Goal: Task Accomplishment & Management: Manage account settings

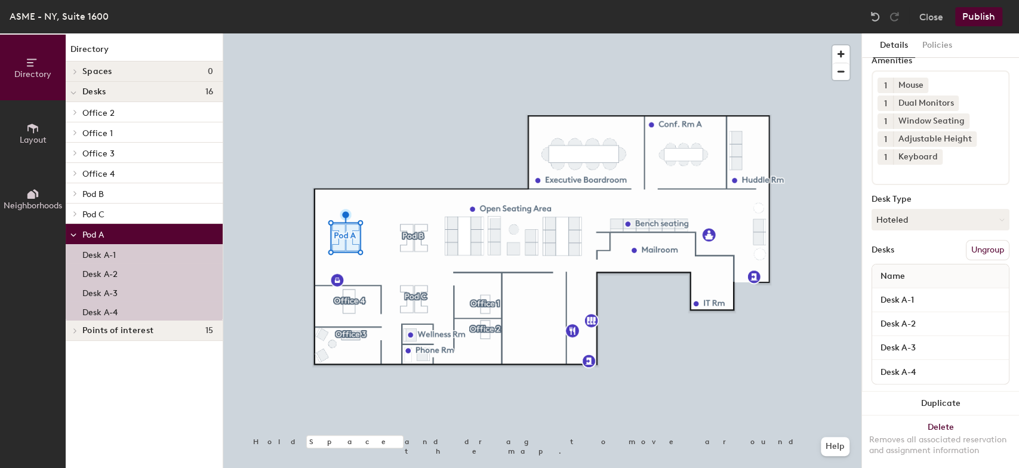
scroll to position [66, 0]
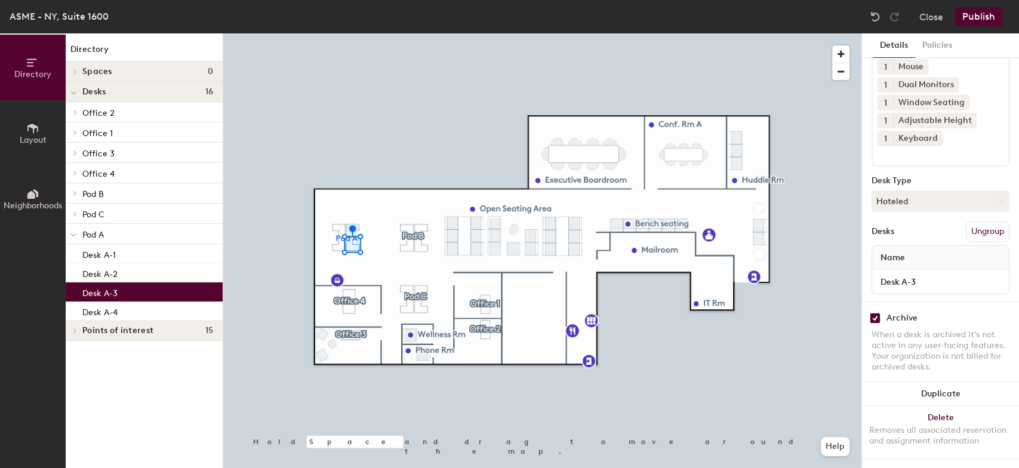
click at [873, 314] on input "checkbox" at bounding box center [875, 318] width 11 height 11
checkbox input "false"
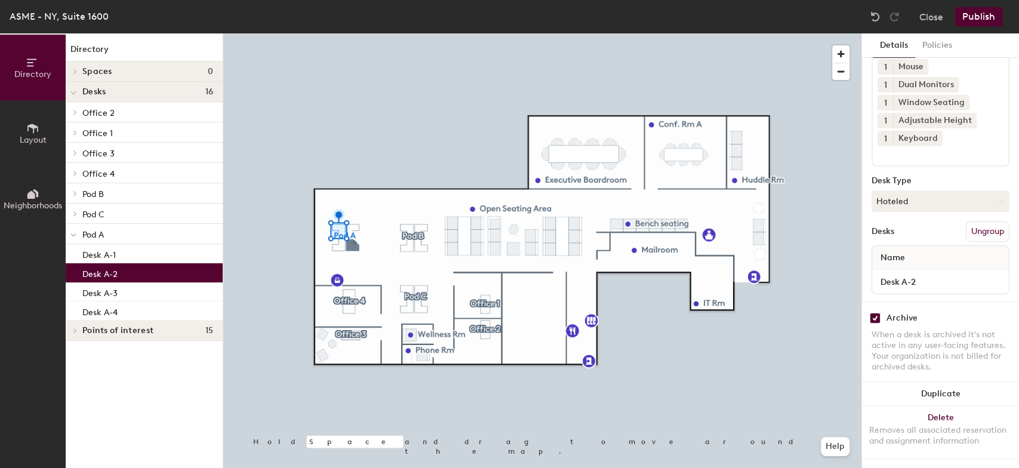
drag, startPoint x: 876, startPoint y: 315, endPoint x: 870, endPoint y: 315, distance: 6.6
click at [875, 315] on input "checkbox" at bounding box center [875, 318] width 11 height 11
checkbox input "false"
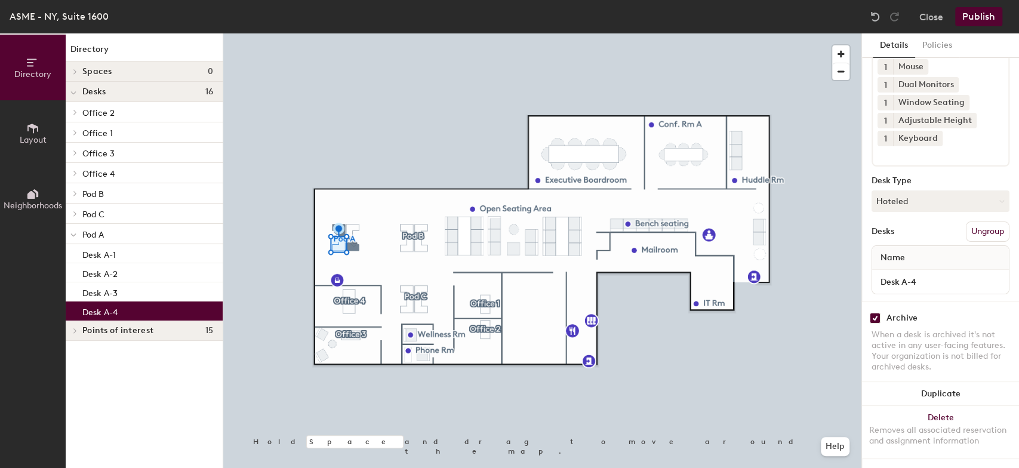
click at [875, 315] on input "checkbox" at bounding box center [875, 318] width 11 height 11
checkbox input "false"
click at [351, 33] on div at bounding box center [542, 33] width 638 height 0
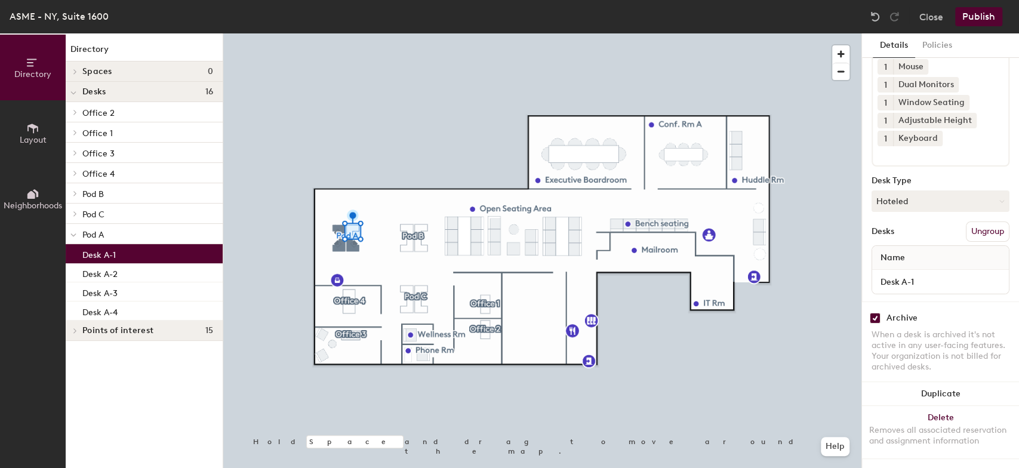
click at [876, 317] on input "checkbox" at bounding box center [875, 318] width 11 height 11
checkbox input "false"
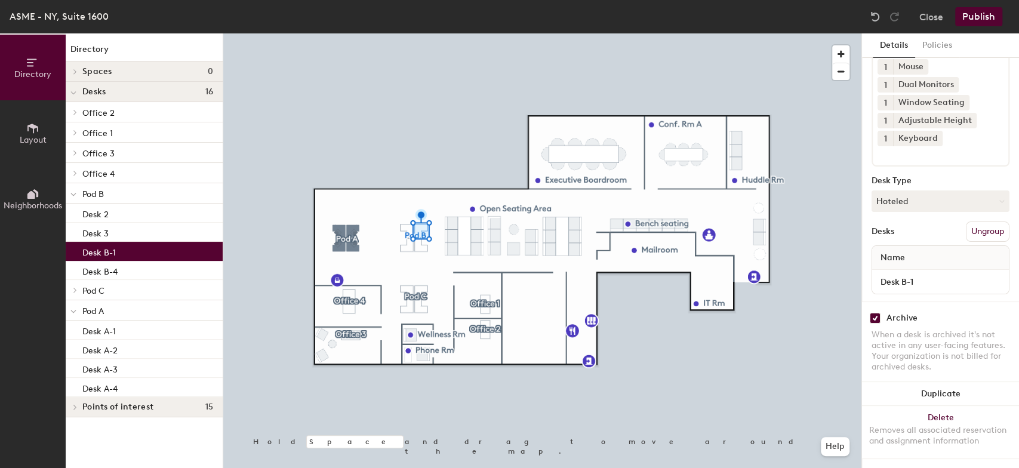
click at [874, 314] on input "checkbox" at bounding box center [875, 318] width 11 height 11
checkbox input "false"
click at [420, 33] on div at bounding box center [542, 33] width 638 height 0
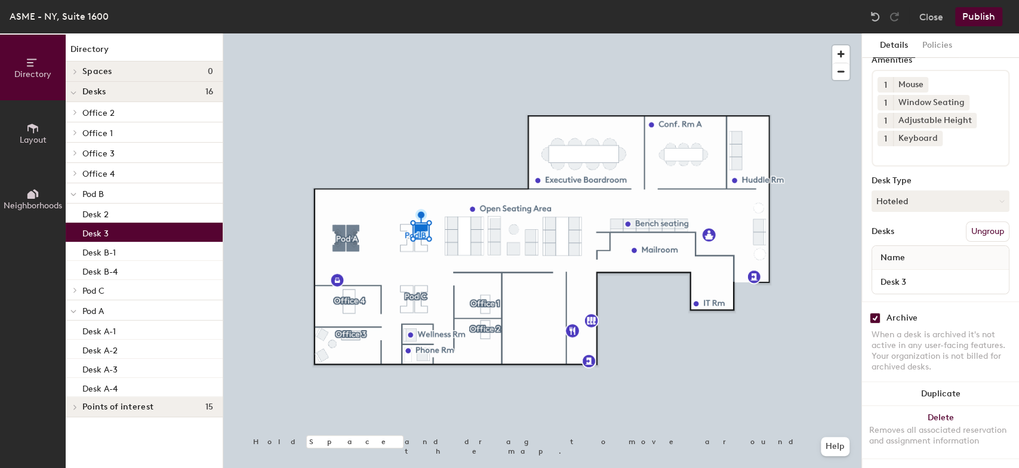
scroll to position [57, 0]
click at [877, 313] on input "checkbox" at bounding box center [875, 318] width 11 height 11
checkbox input "false"
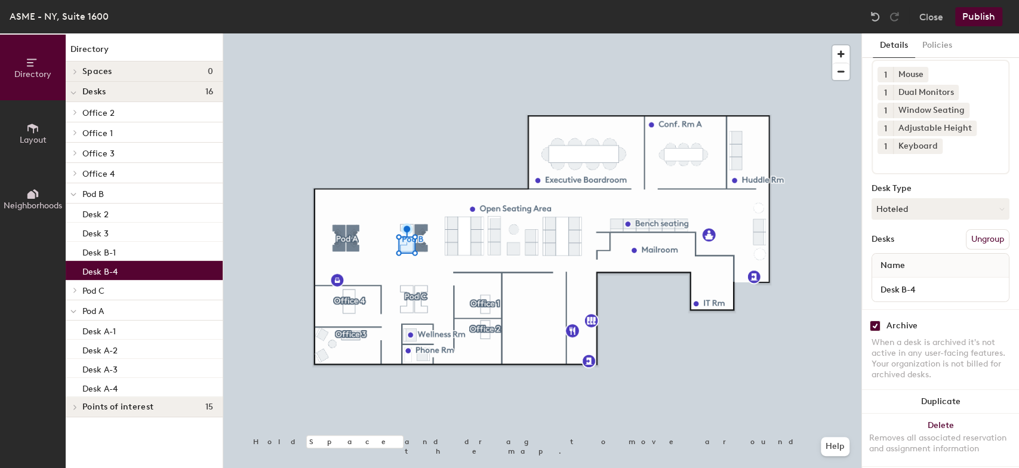
click at [874, 321] on input "checkbox" at bounding box center [875, 326] width 11 height 11
checkbox input "false"
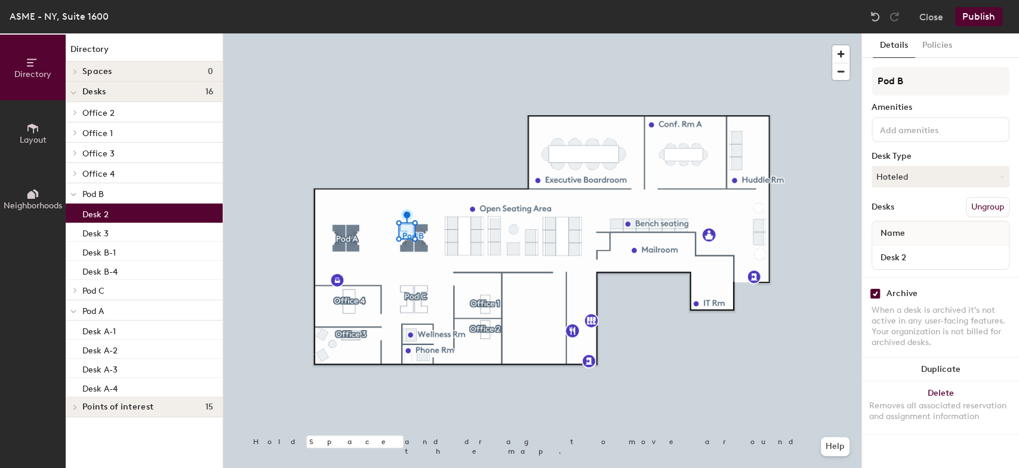
click at [874, 293] on input "checkbox" at bounding box center [875, 293] width 11 height 11
checkbox input "false"
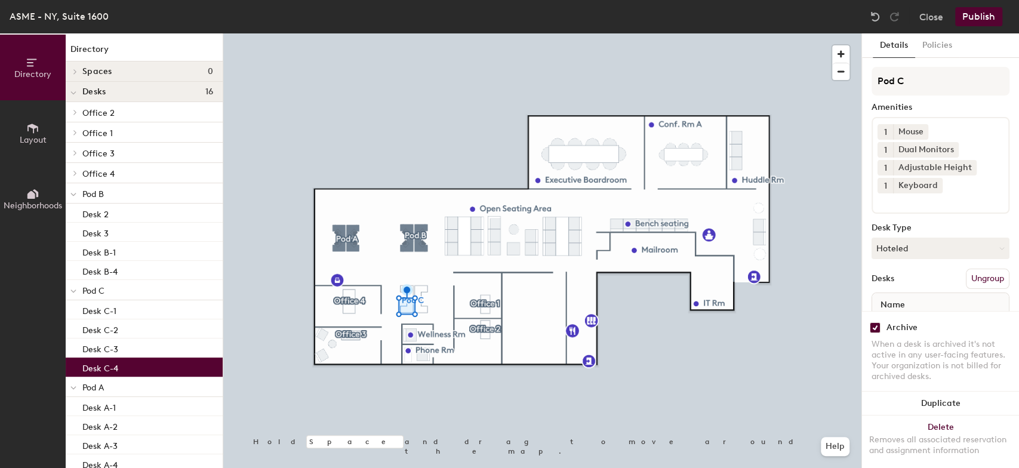
click at [874, 322] on input "checkbox" at bounding box center [875, 327] width 11 height 11
checkbox input "false"
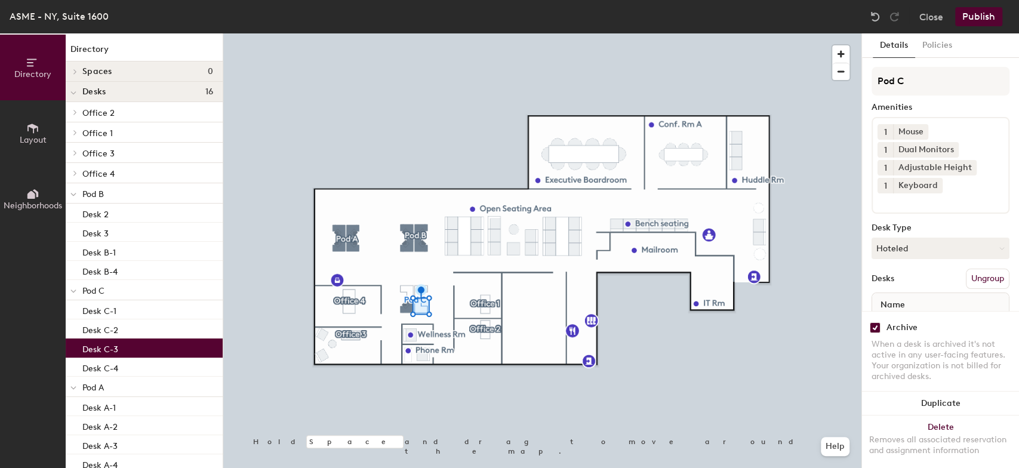
click at [874, 322] on input "checkbox" at bounding box center [875, 327] width 11 height 11
checkbox input "false"
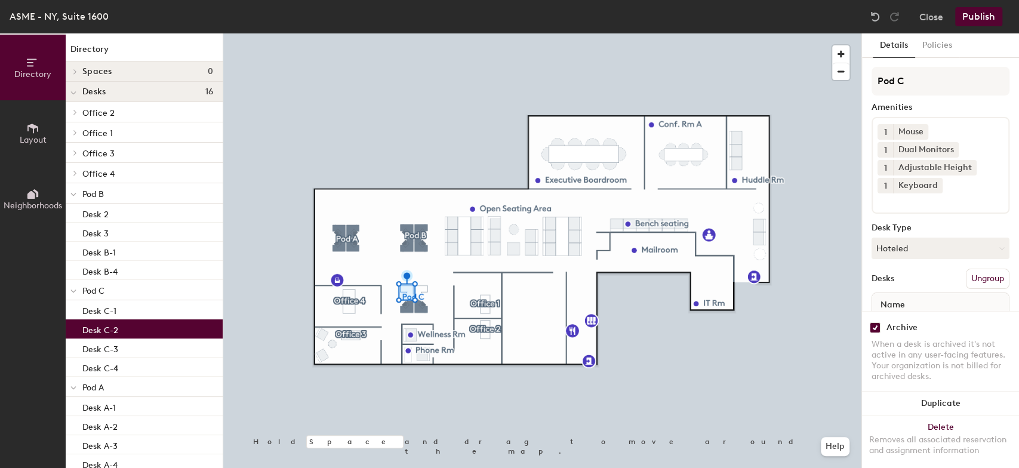
click at [876, 322] on input "checkbox" at bounding box center [875, 327] width 11 height 11
checkbox input "false"
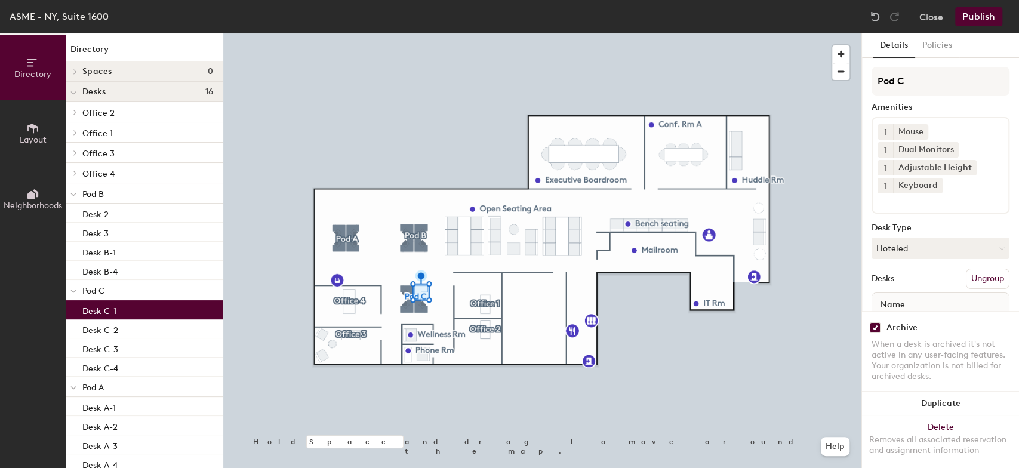
click at [876, 322] on input "checkbox" at bounding box center [875, 327] width 11 height 11
click at [484, 33] on div at bounding box center [542, 33] width 638 height 0
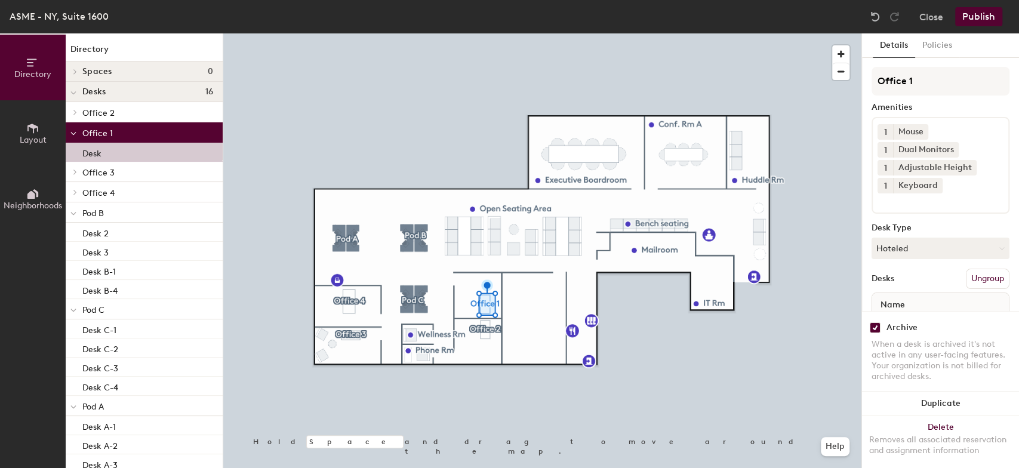
click at [877, 322] on input "checkbox" at bounding box center [875, 327] width 11 height 11
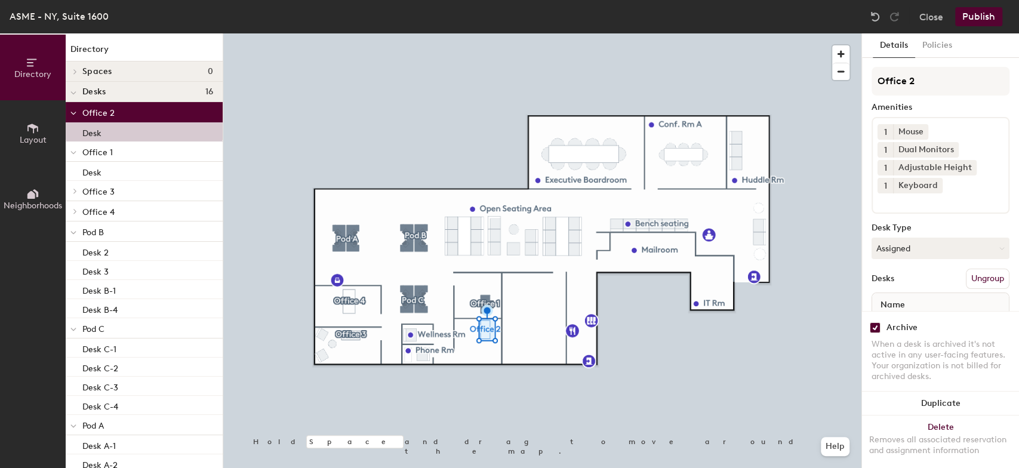
click at [875, 322] on input "checkbox" at bounding box center [875, 327] width 11 height 11
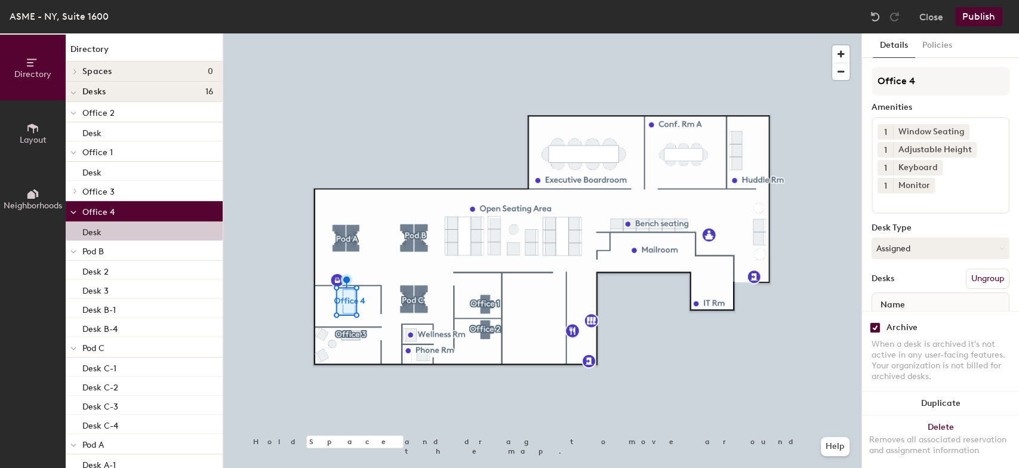
click at [876, 322] on input "checkbox" at bounding box center [875, 327] width 11 height 11
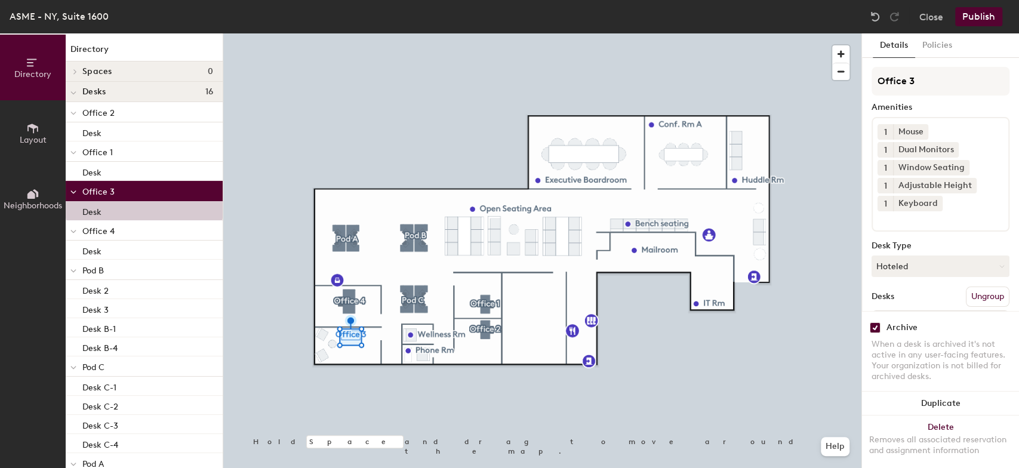
click at [875, 322] on input "checkbox" at bounding box center [875, 327] width 11 height 11
checkbox input "false"
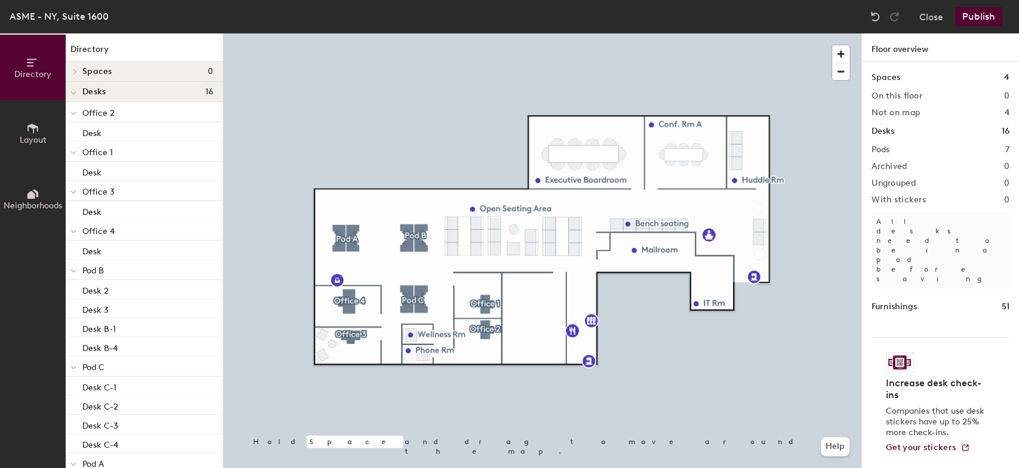
click at [981, 15] on button "Publish" at bounding box center [979, 16] width 47 height 19
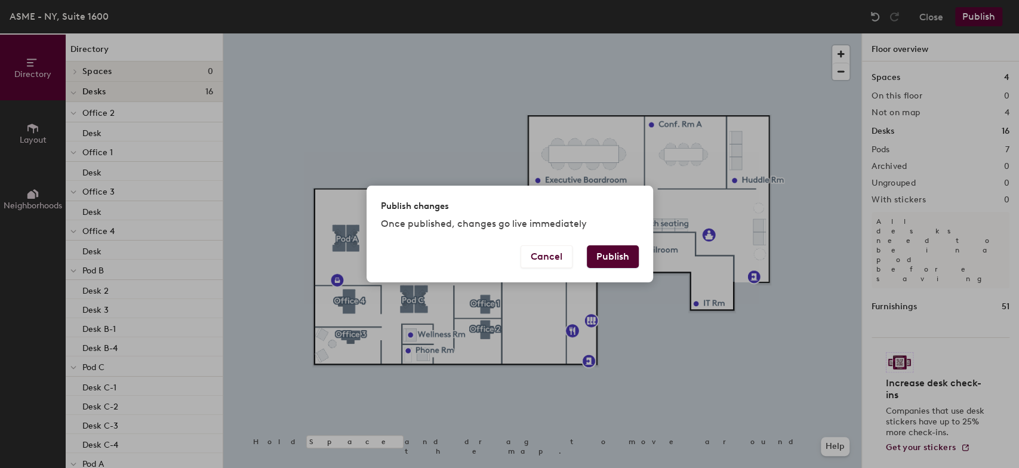
click at [612, 253] on button "Publish" at bounding box center [613, 256] width 52 height 23
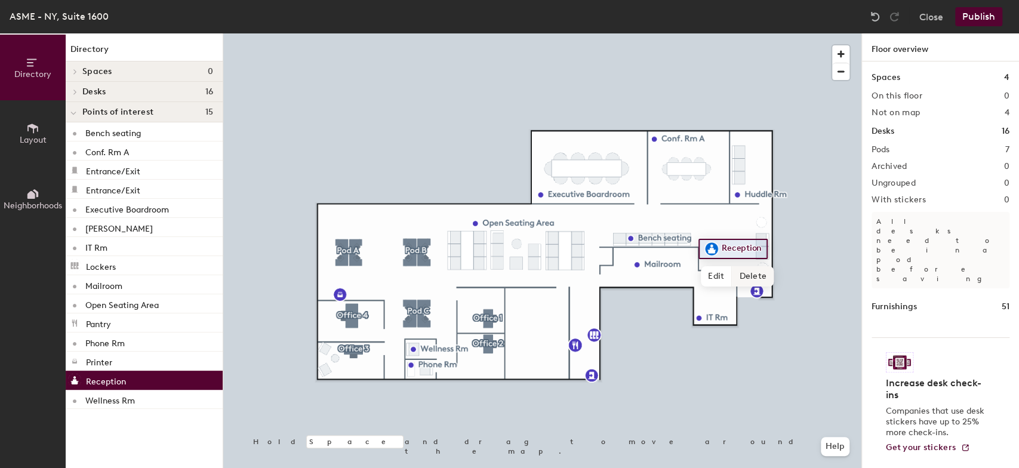
click at [751, 272] on span "Delete" at bounding box center [753, 276] width 42 height 20
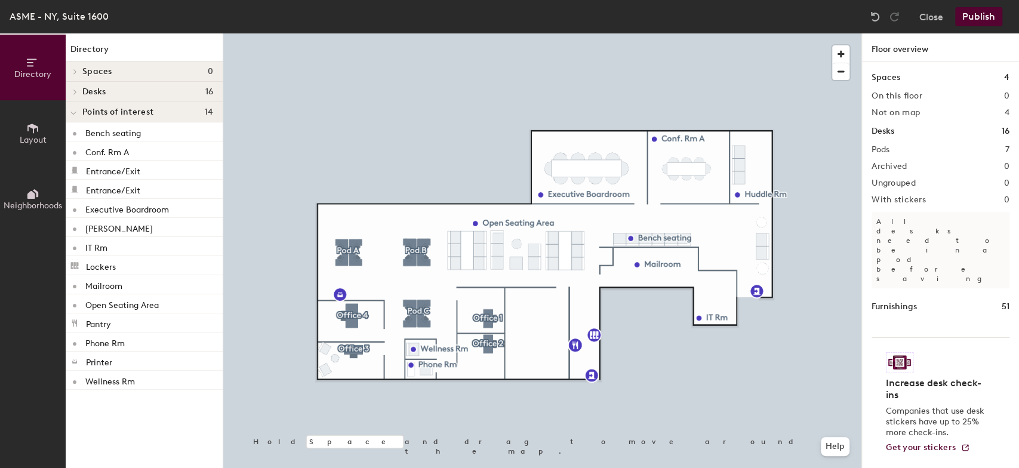
click at [35, 131] on icon at bounding box center [32, 128] width 13 height 13
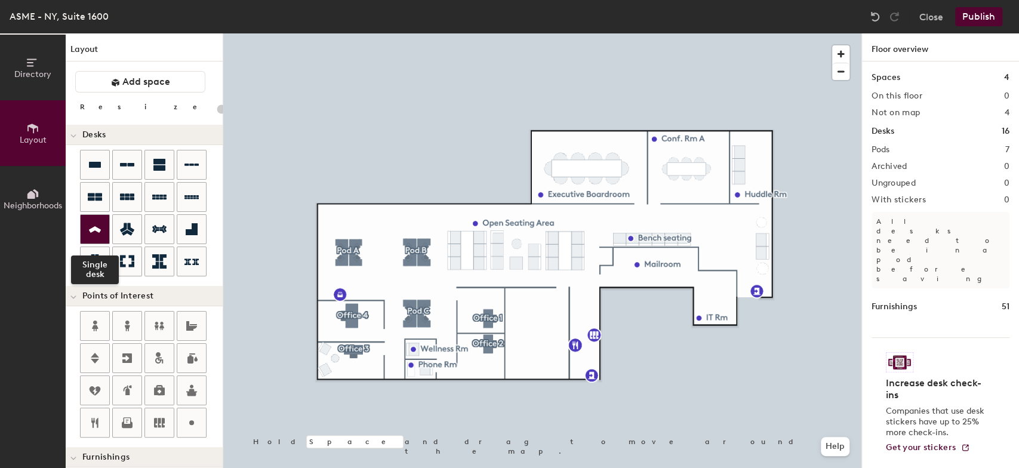
click at [96, 229] on icon at bounding box center [95, 229] width 12 height 7
click at [92, 162] on icon at bounding box center [95, 165] width 12 height 6
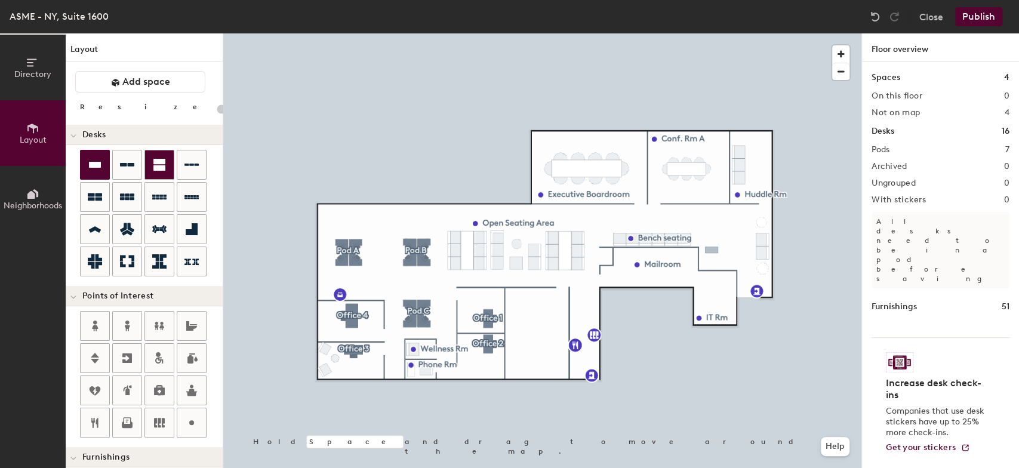
type input "140"
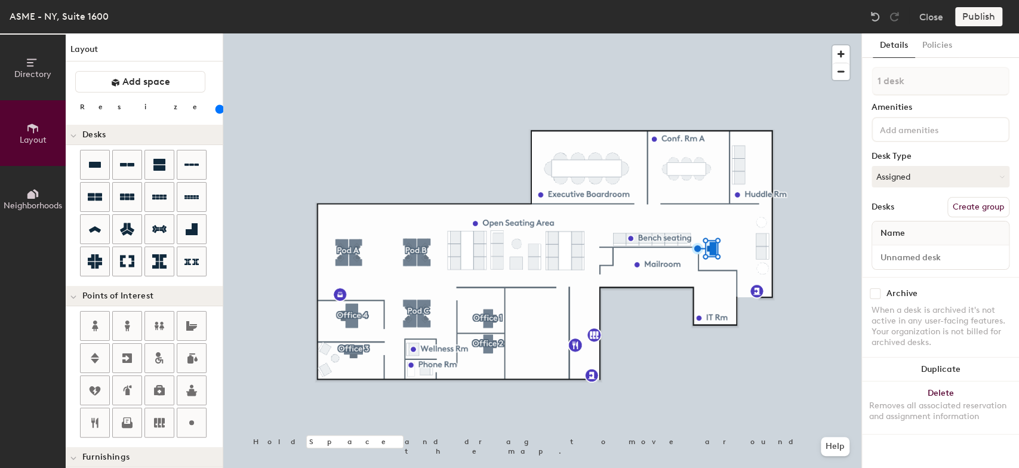
click at [968, 202] on button "Create group" at bounding box center [979, 207] width 62 height 20
drag, startPoint x: 914, startPoint y: 81, endPoint x: 863, endPoint y: 82, distance: 51.4
click at [863, 82] on div "Details Policies Pod 8 Amenities Desk Type Assigned Desks Ungroup Name Desk 1 A…" at bounding box center [940, 250] width 157 height 435
type input "Rondell Johnson"
click at [975, 10] on button "Publish" at bounding box center [979, 16] width 47 height 19
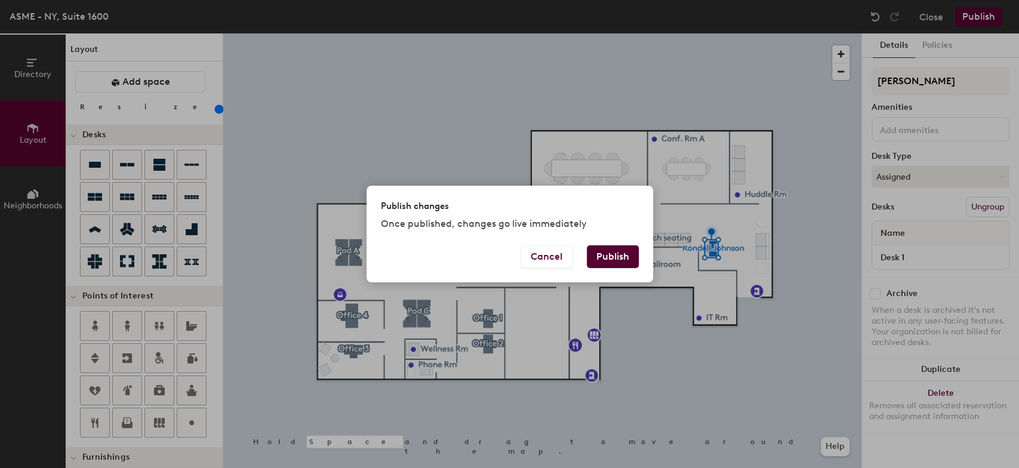
click at [603, 256] on button "Publish" at bounding box center [613, 256] width 52 height 23
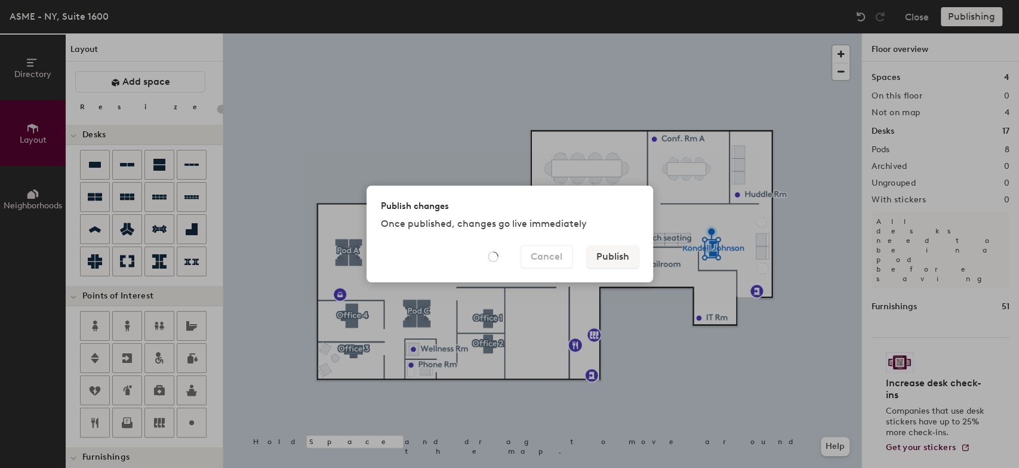
type input "20"
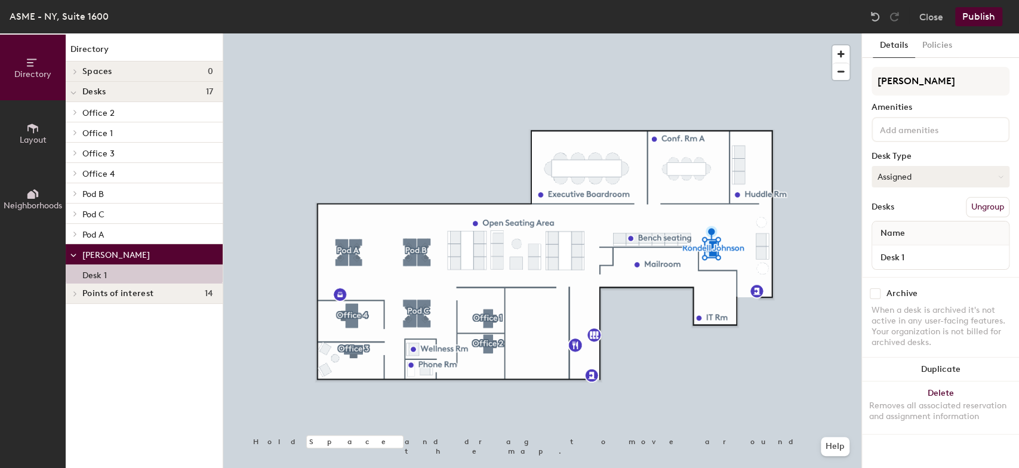
click at [925, 176] on button "Assigned" at bounding box center [941, 176] width 138 height 21
click at [917, 208] on div "Assigned" at bounding box center [932, 214] width 119 height 18
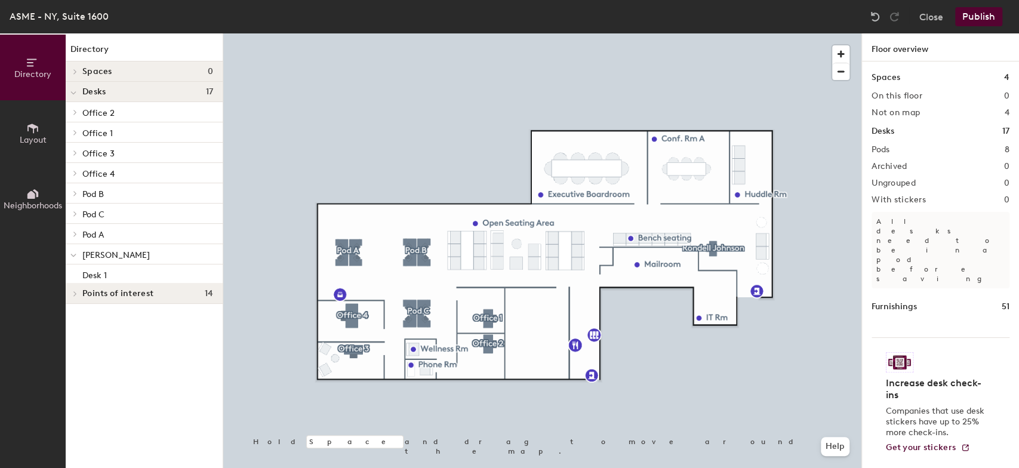
click at [979, 12] on button "Publish" at bounding box center [979, 16] width 47 height 19
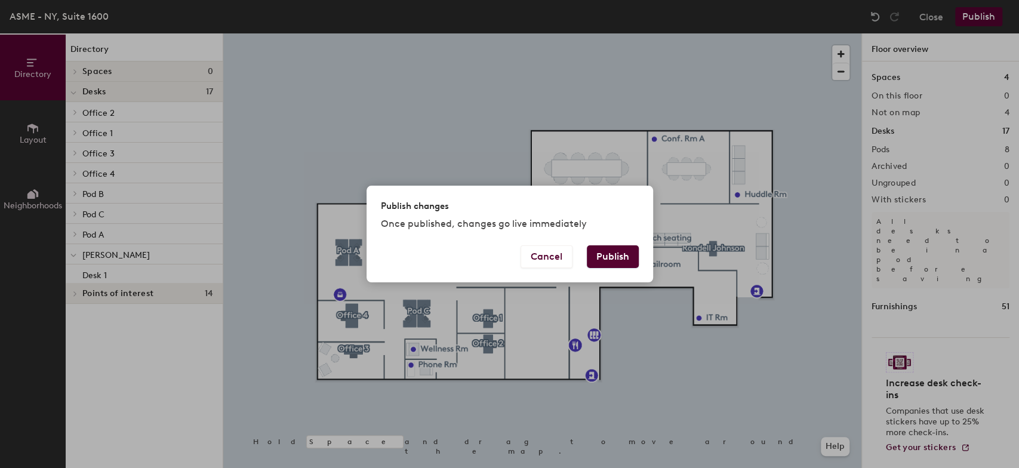
click at [607, 257] on button "Publish" at bounding box center [613, 256] width 52 height 23
